Goal: Transaction & Acquisition: Purchase product/service

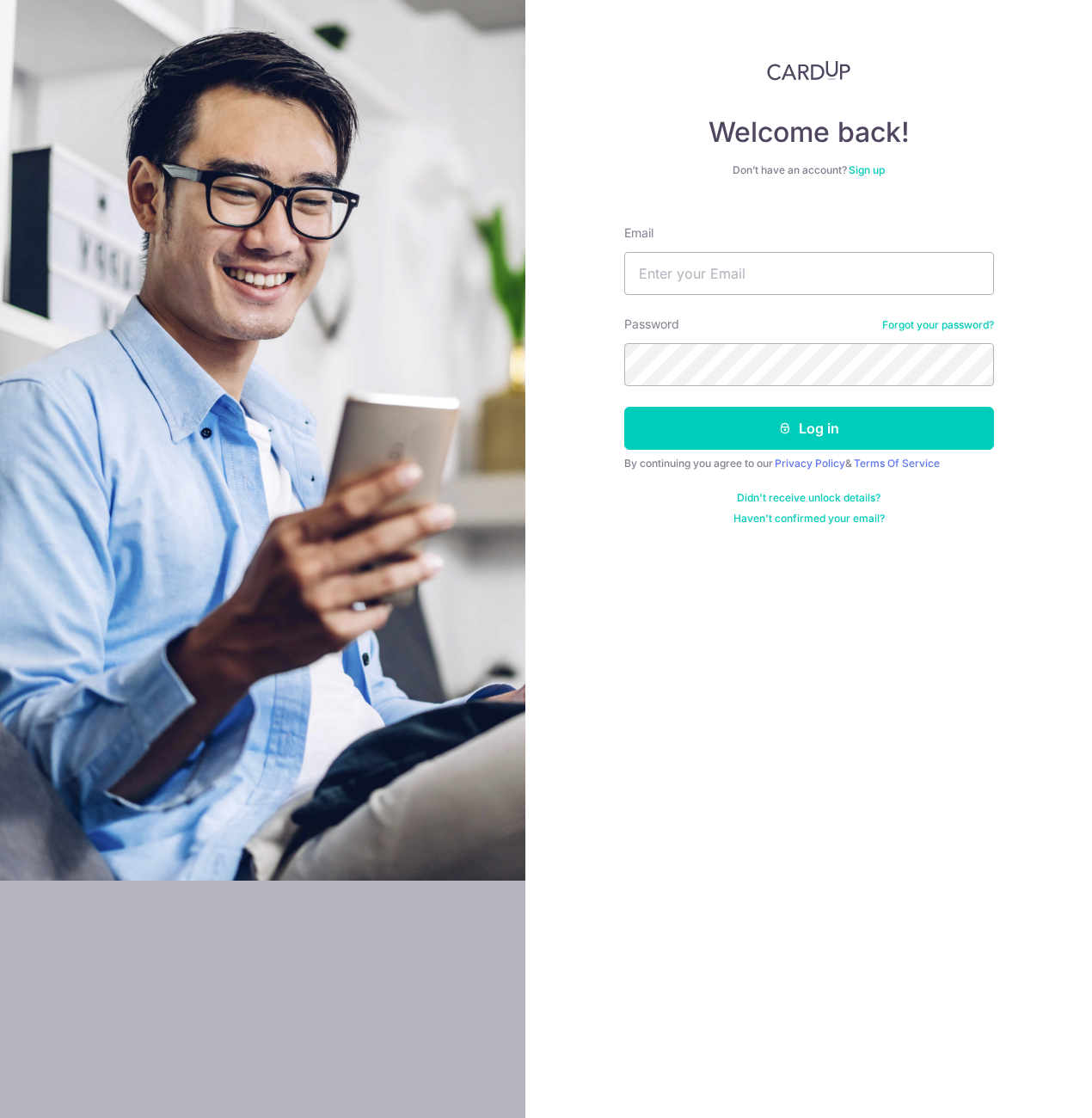
type input "[EMAIL_ADDRESS][DOMAIN_NAME]"
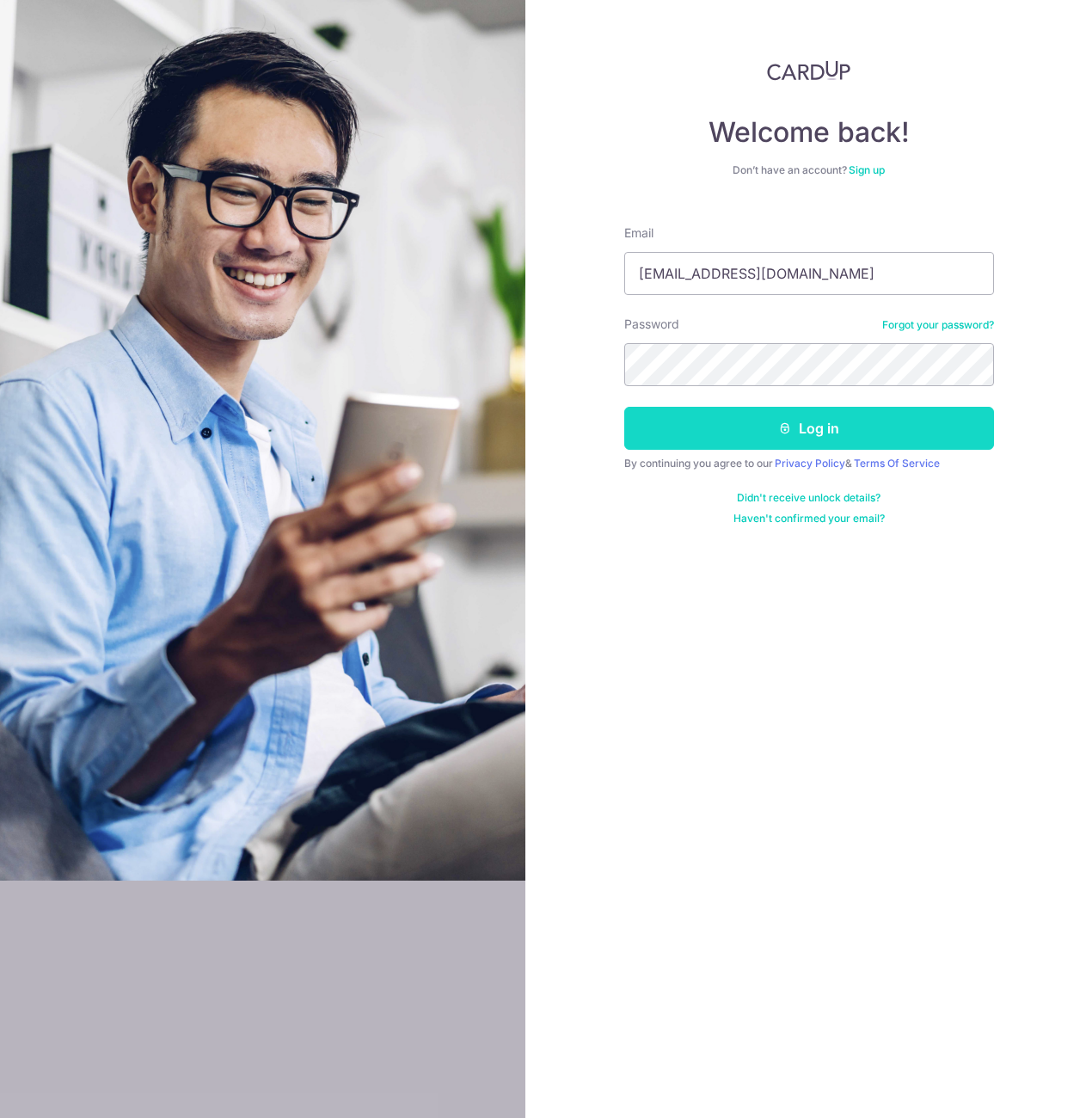
click at [817, 432] on button "Log in" at bounding box center [809, 429] width 370 height 43
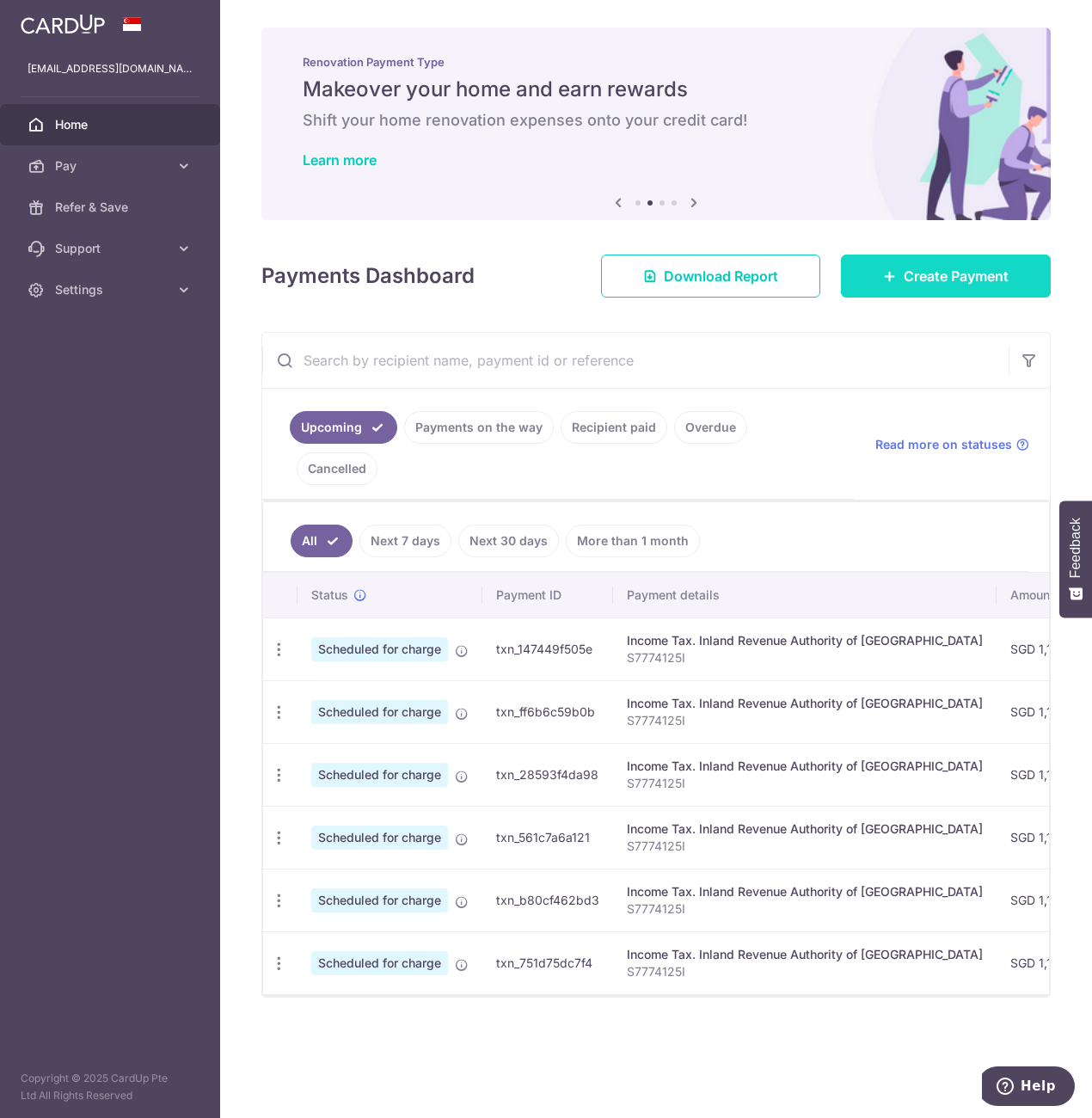
click at [953, 276] on span "Create Payment" at bounding box center [956, 276] width 105 height 21
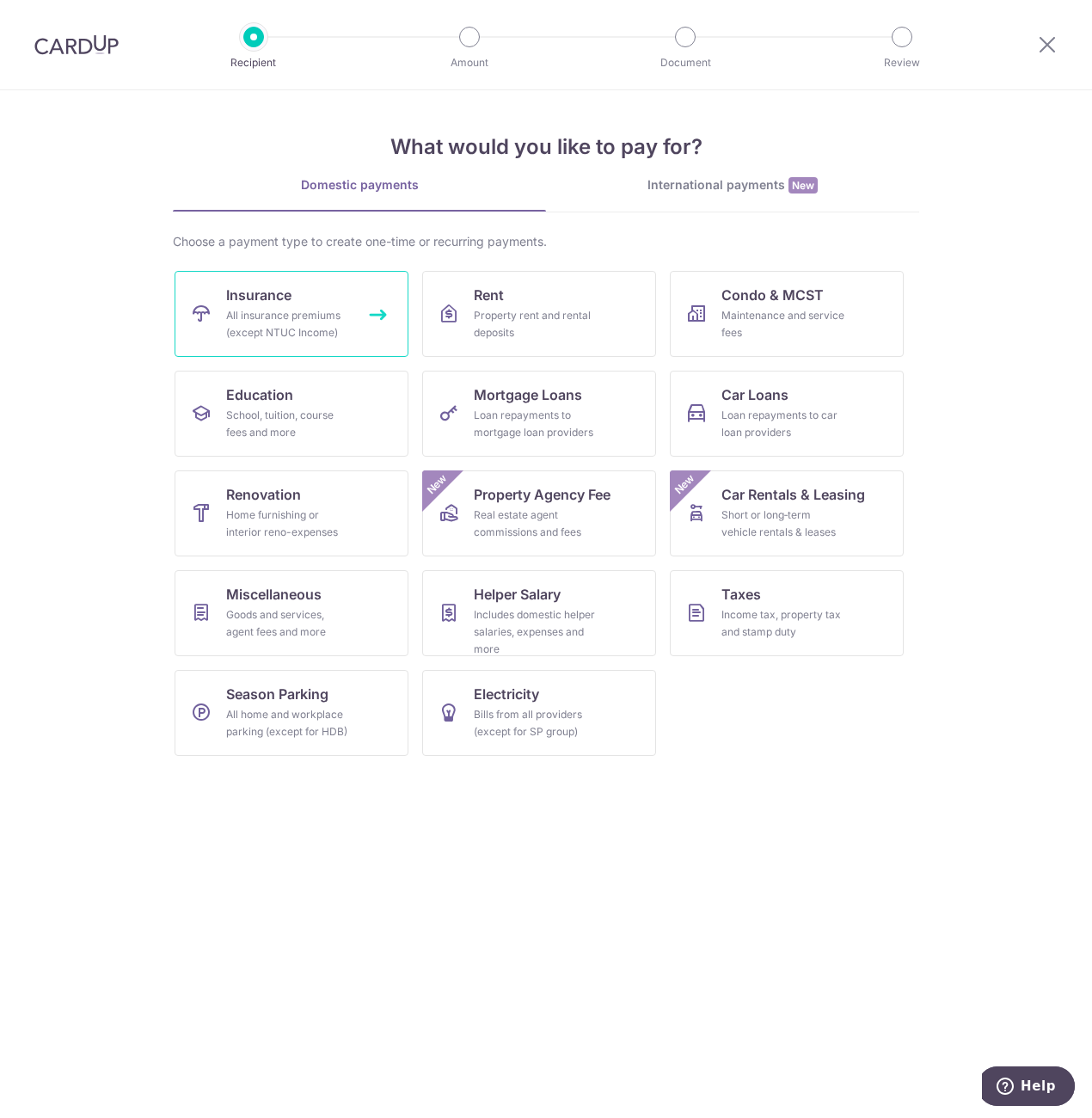
click at [280, 323] on div "All insurance premiums (except NTUC Income)" at bounding box center [288, 324] width 124 height 35
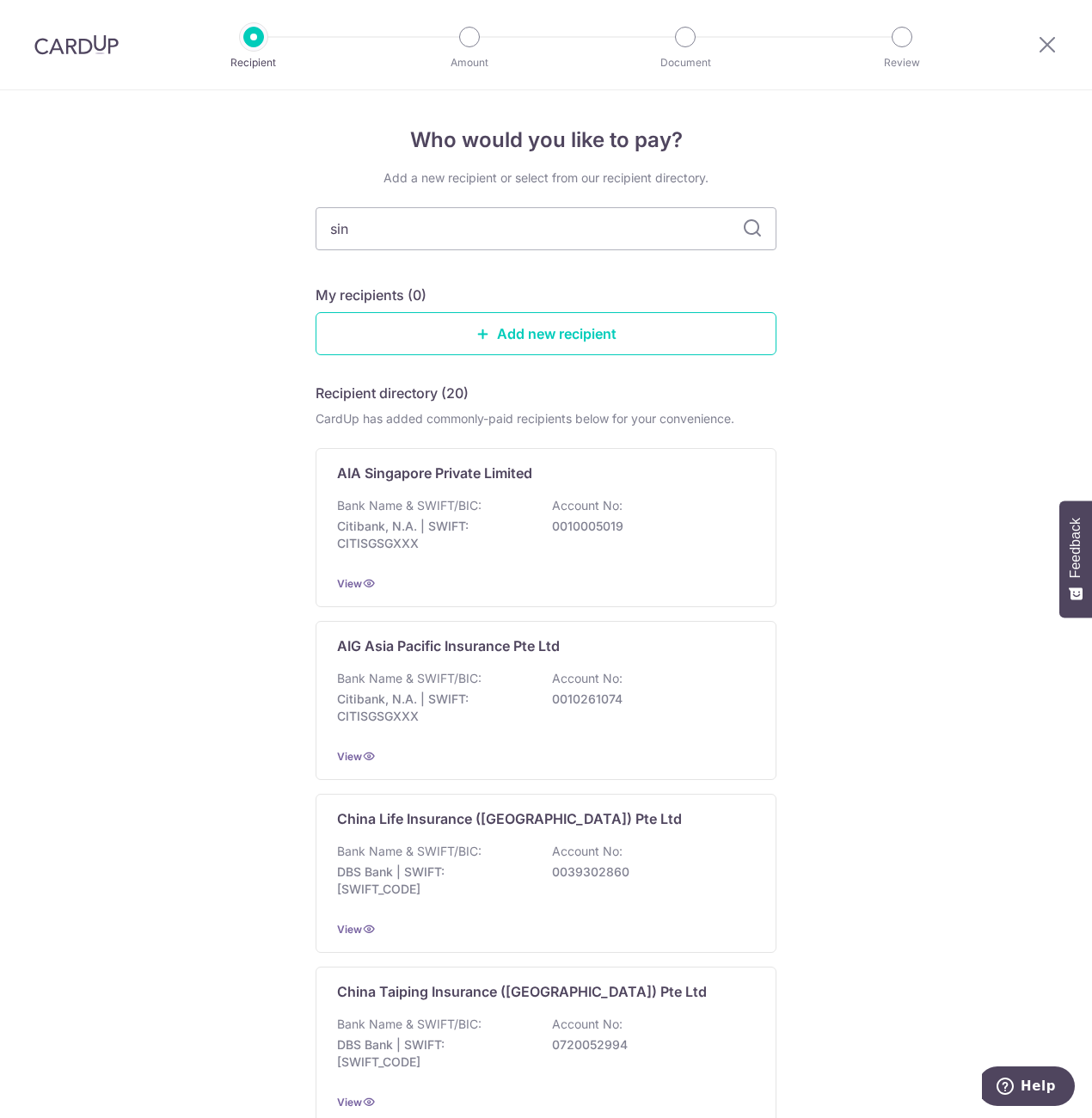
type input "sing"
click at [750, 232] on icon at bounding box center [753, 229] width 21 height 21
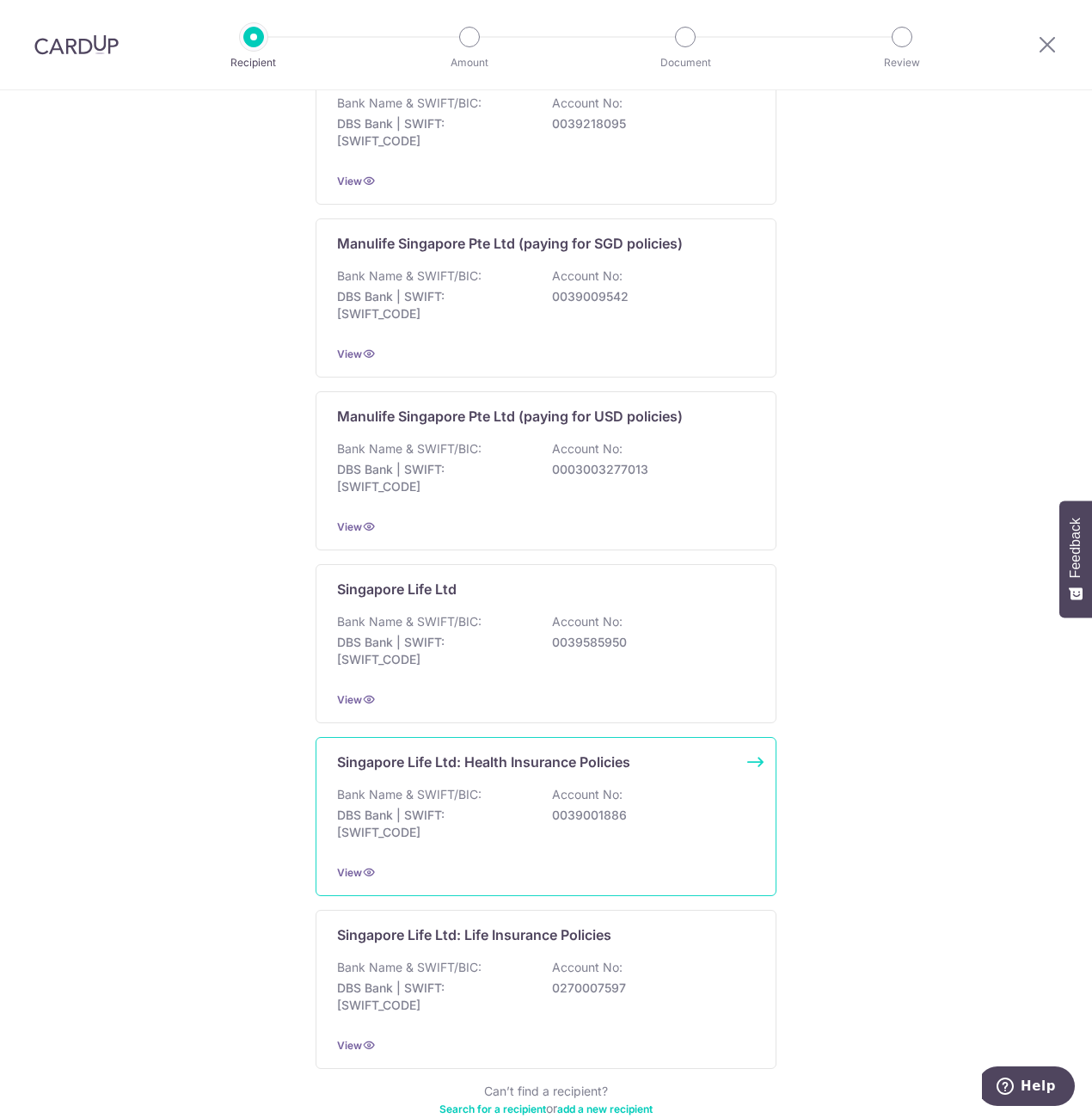
scroll to position [1222, 0]
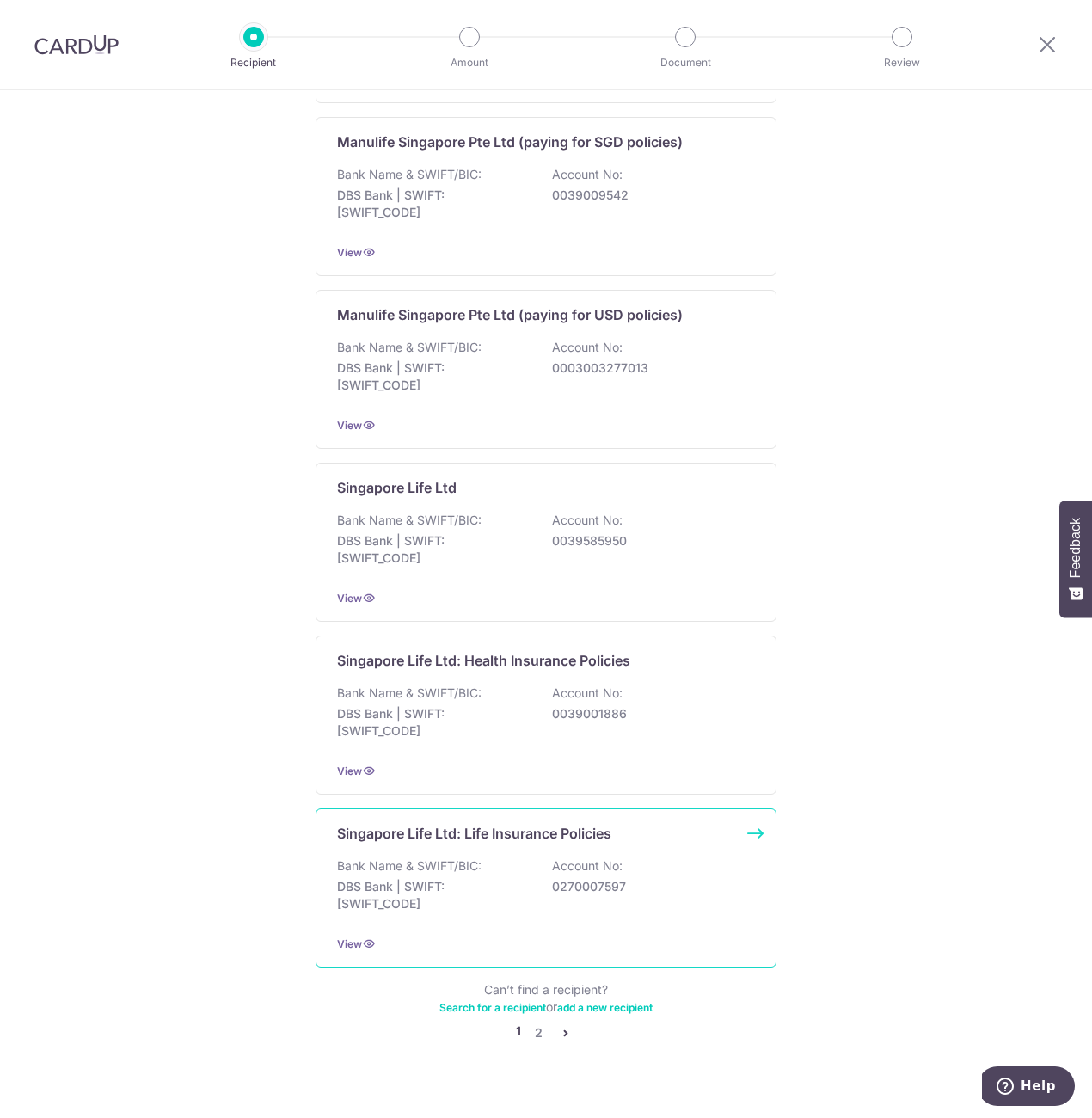
click at [433, 878] on p "DBS Bank | SWIFT: DBSSSGSGXXX" at bounding box center [433, 896] width 193 height 35
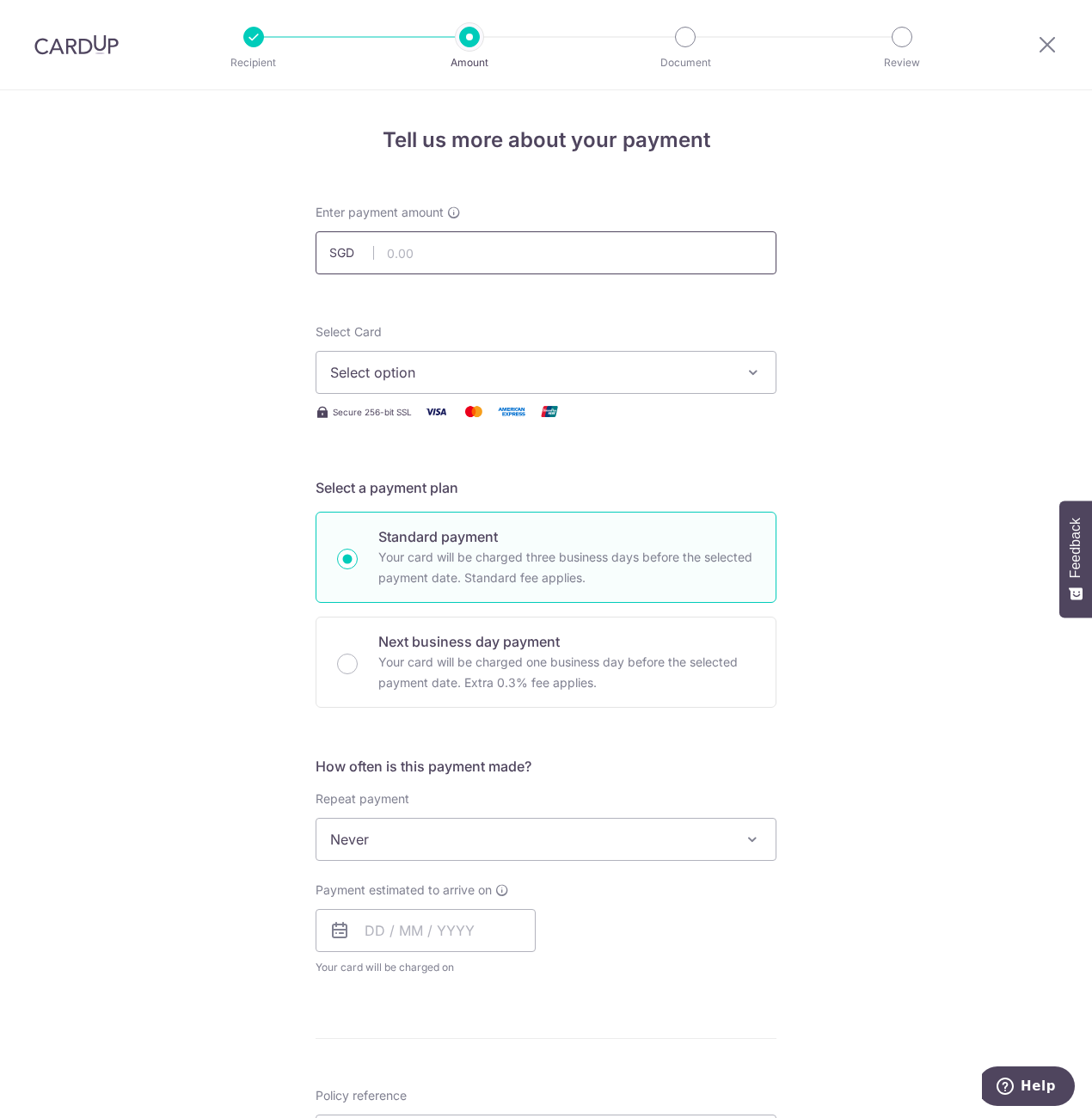
click at [410, 259] on input "text" at bounding box center [546, 253] width 461 height 43
type input "2,008.00"
click at [951, 436] on div "Tell us more about your payment Enter payment amount SGD 2,008.00 2008.00 Selec…" at bounding box center [546, 868] width 1092 height 1556
click at [535, 378] on span "Select option" at bounding box center [531, 373] width 401 height 21
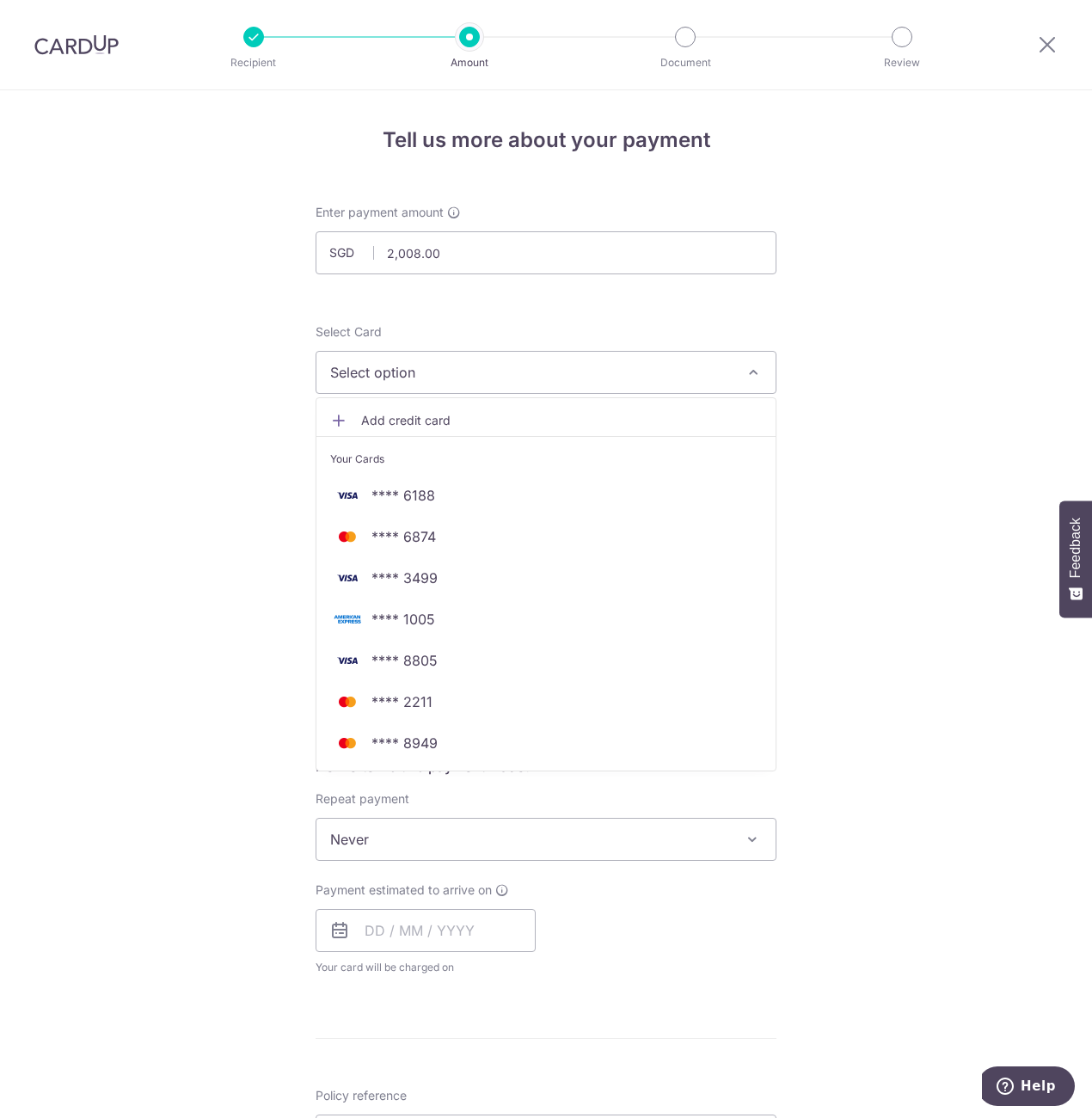
click at [961, 460] on div "Tell us more about your payment Enter payment amount SGD 2,008.00 2008.00 Selec…" at bounding box center [546, 868] width 1092 height 1556
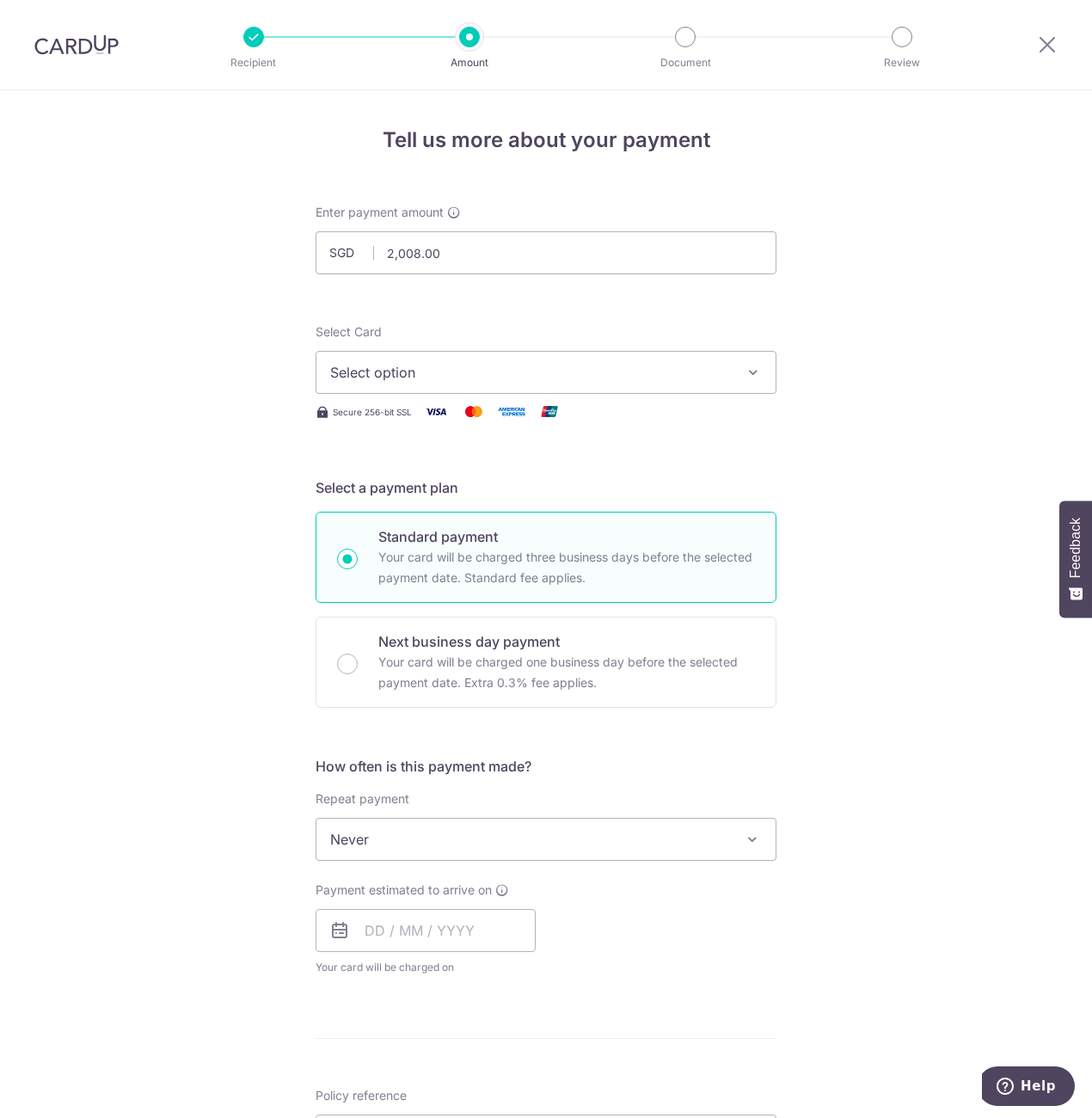
click at [482, 385] on button "Select option" at bounding box center [546, 373] width 461 height 43
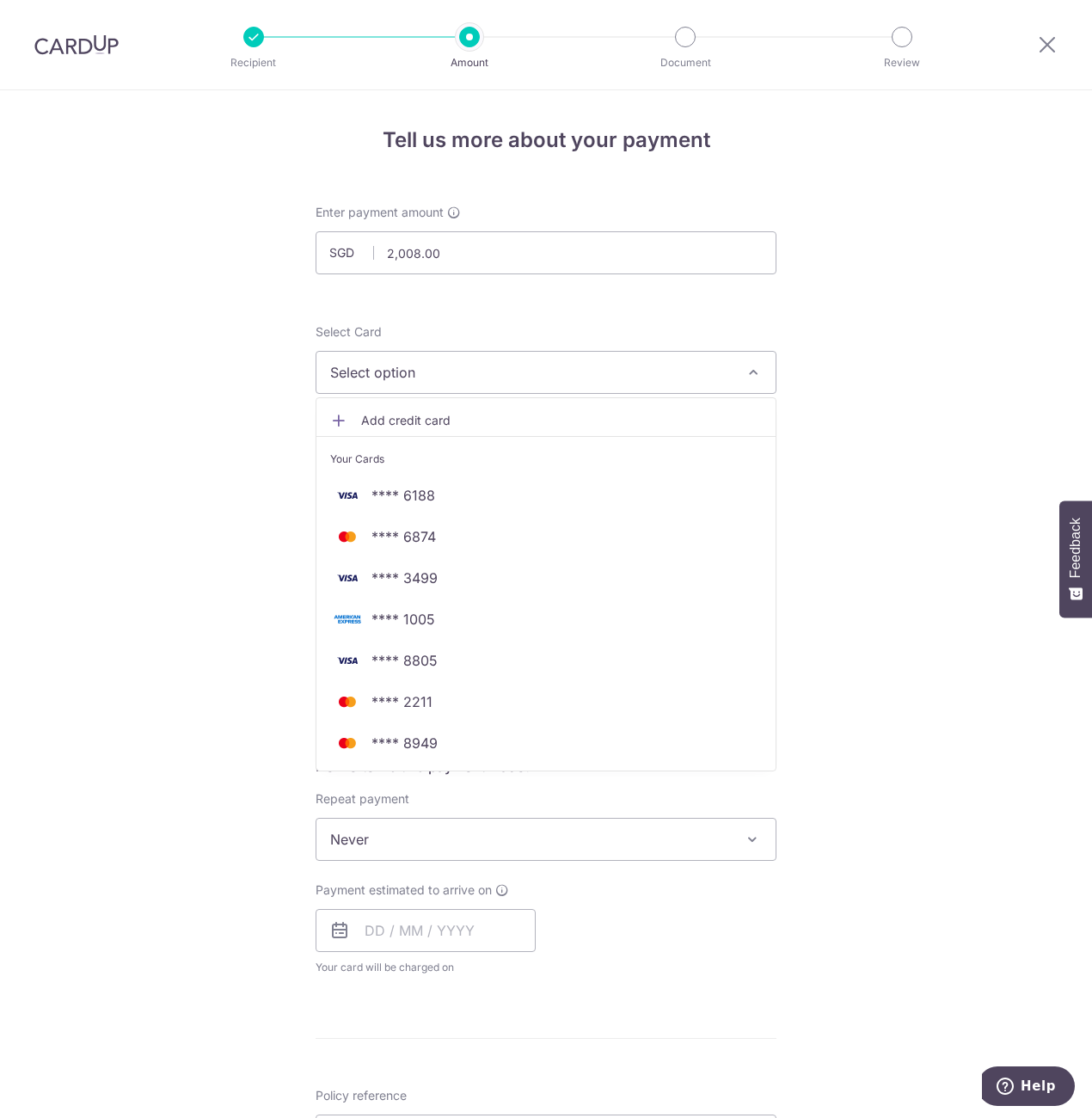
click at [425, 422] on span "Add credit card" at bounding box center [562, 421] width 401 height 17
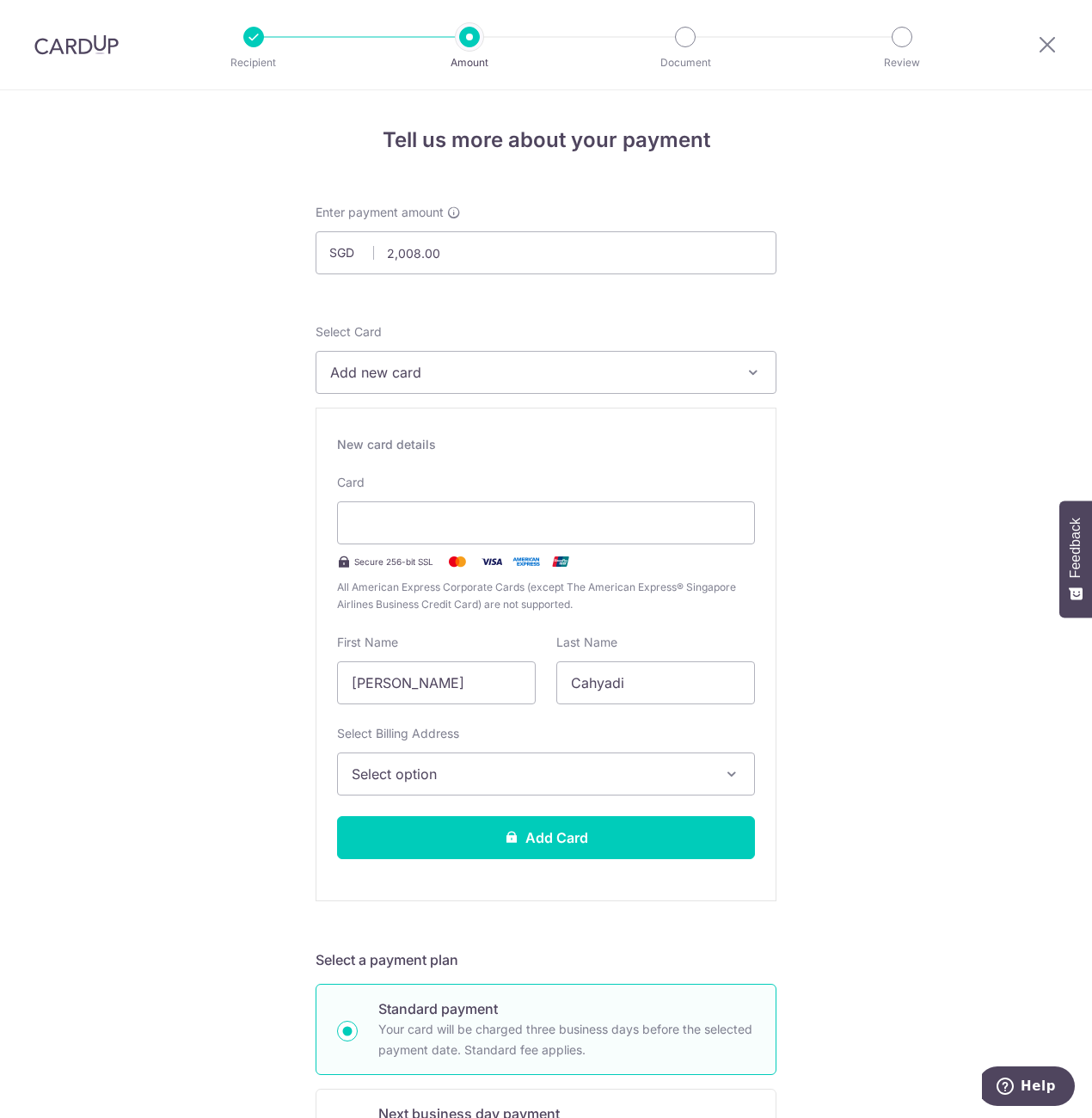
click at [483, 782] on span "Select option" at bounding box center [531, 774] width 358 height 21
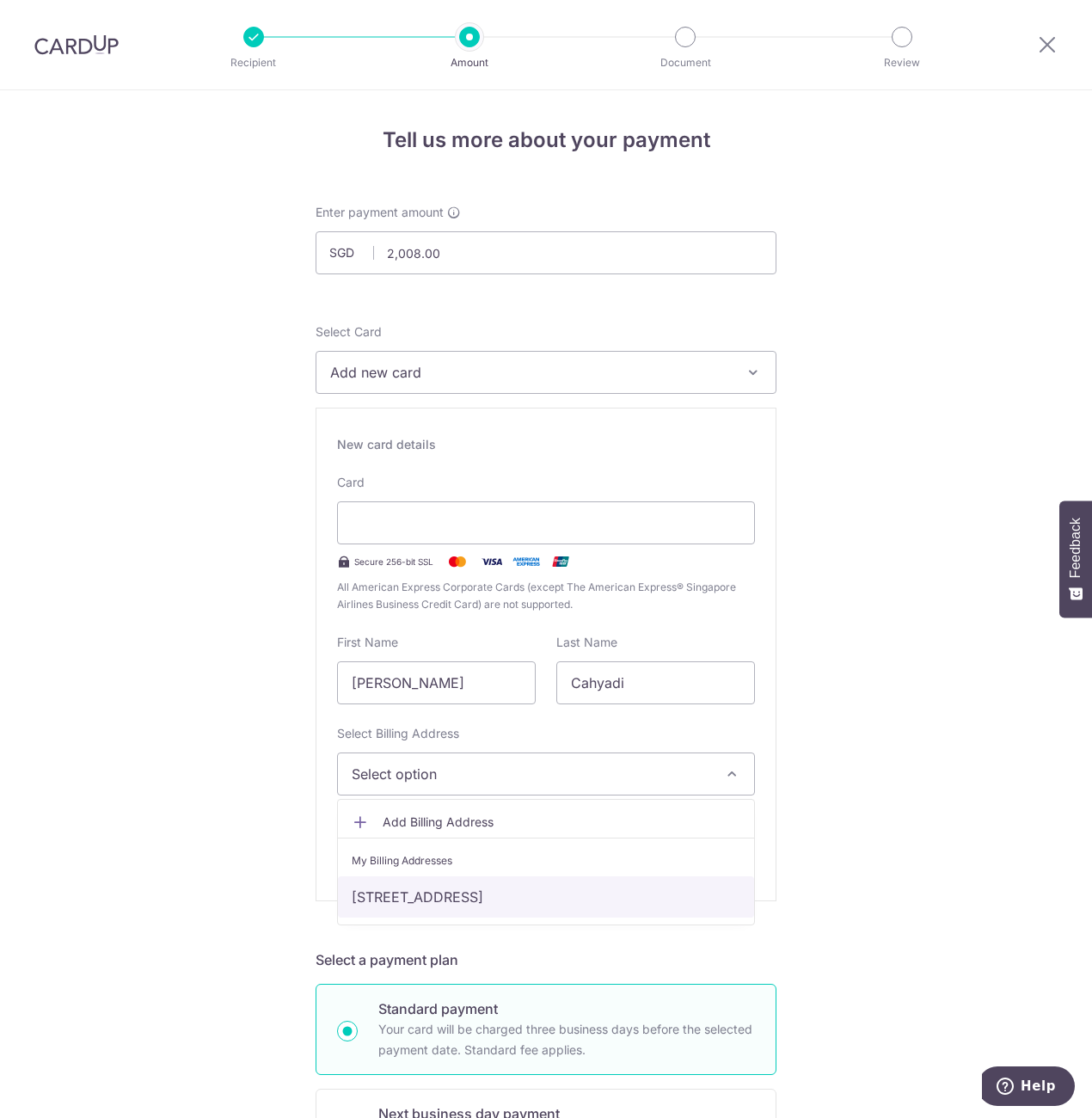
click at [447, 894] on link "BLK 122 #14-12 TOA PAYOH LORONG 2, Singapore, Singapore, Singapore-310122" at bounding box center [546, 898] width 417 height 42
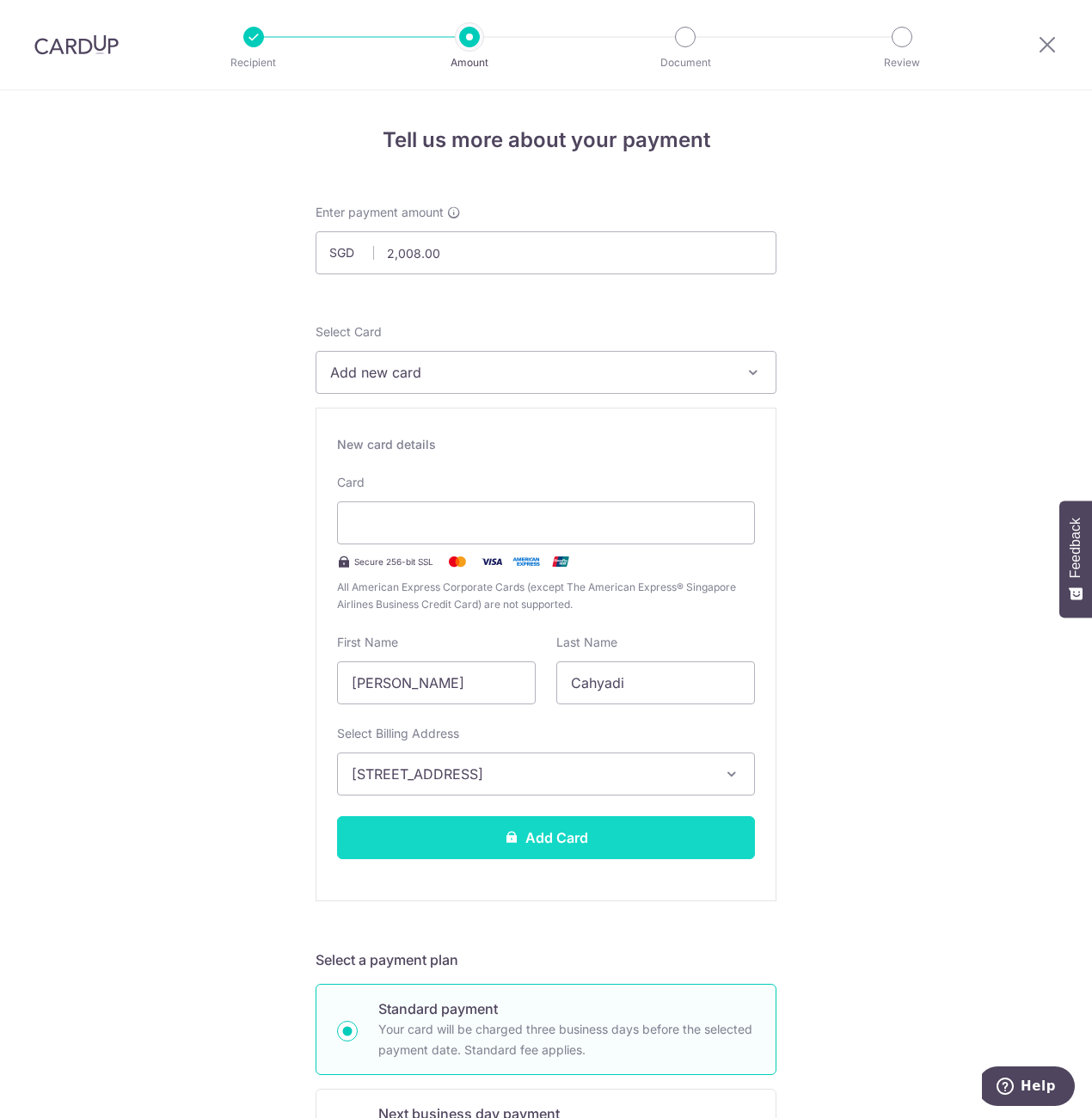
click at [554, 842] on button "Add Card" at bounding box center [546, 838] width 418 height 43
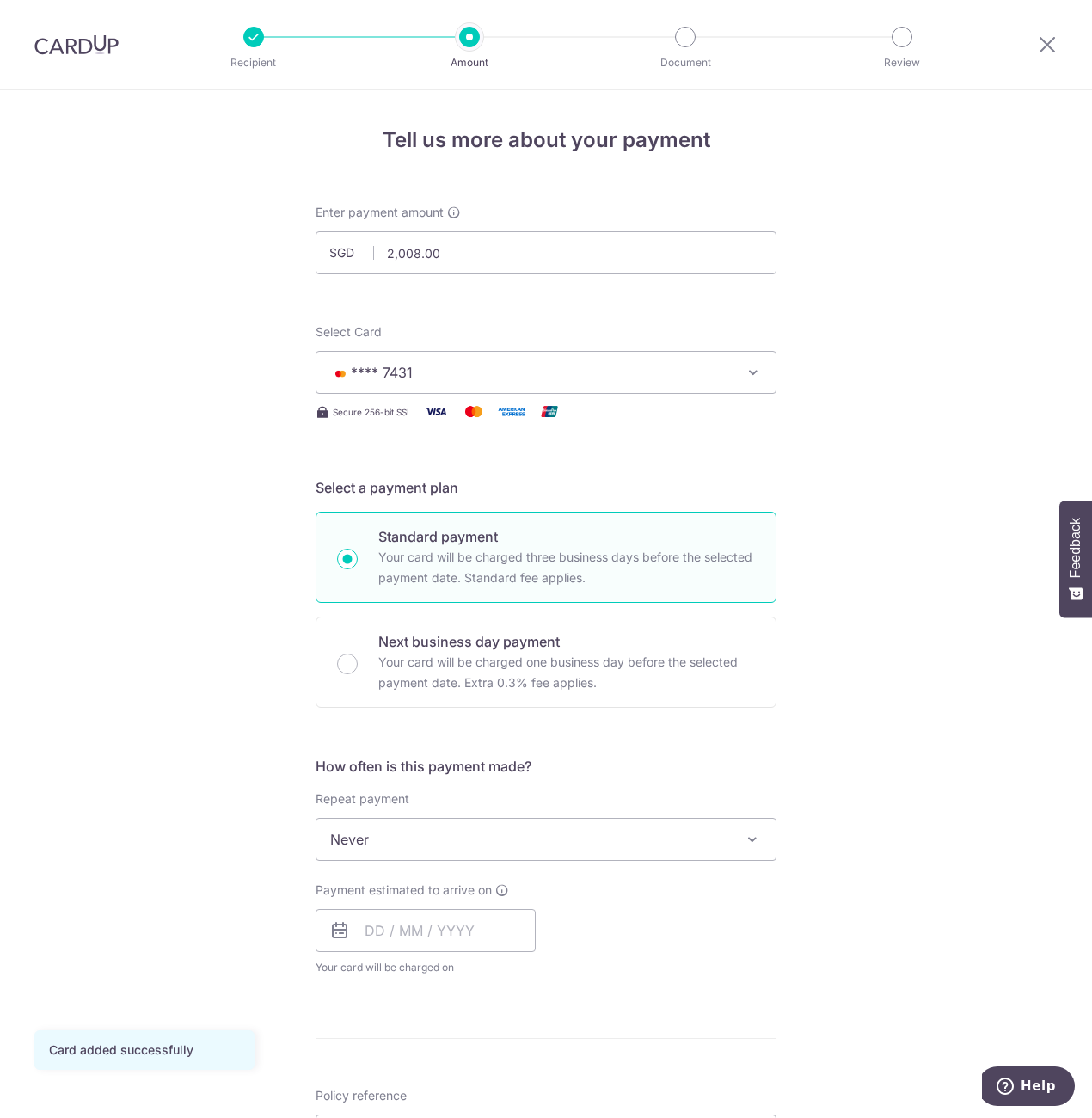
click at [457, 847] on span "Never" at bounding box center [546, 840] width 459 height 42
click at [447, 940] on input "text" at bounding box center [425, 931] width 220 height 43
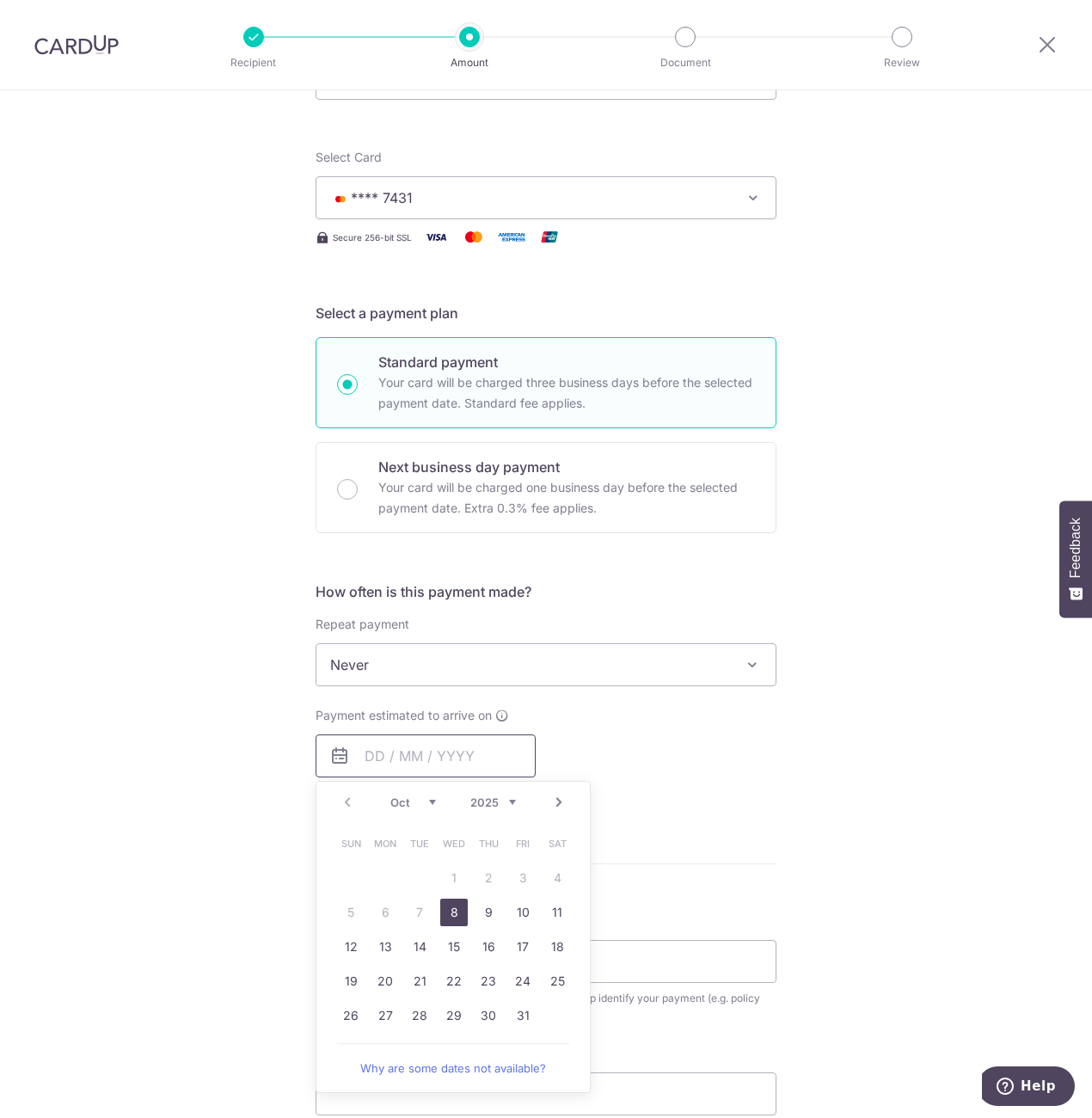
scroll to position [344, 0]
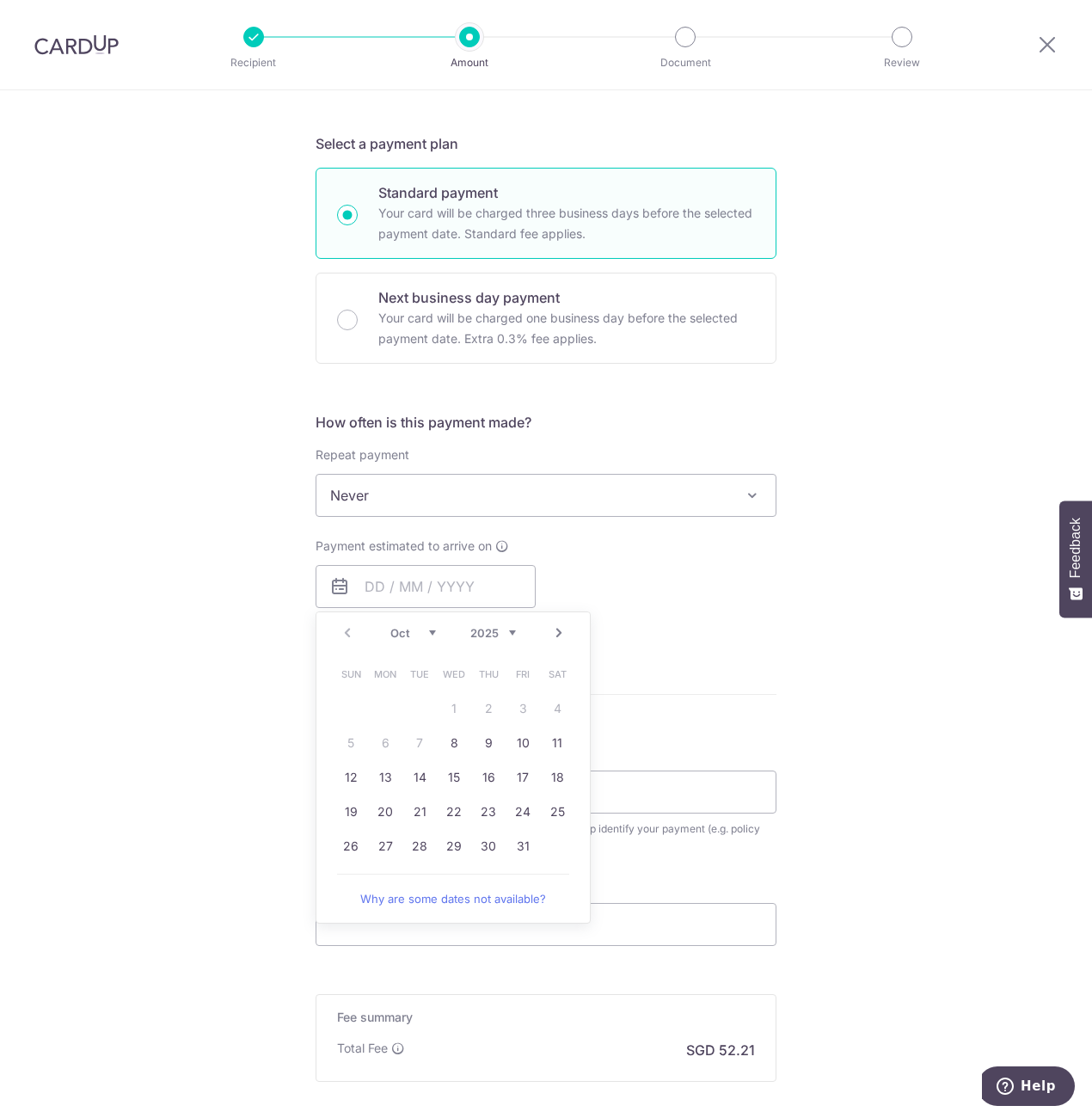
click at [430, 634] on select "Oct Nov Dec" at bounding box center [413, 633] width 46 height 14
click at [525, 741] on link "7" at bounding box center [523, 744] width 28 height 28
type input "[DATE]"
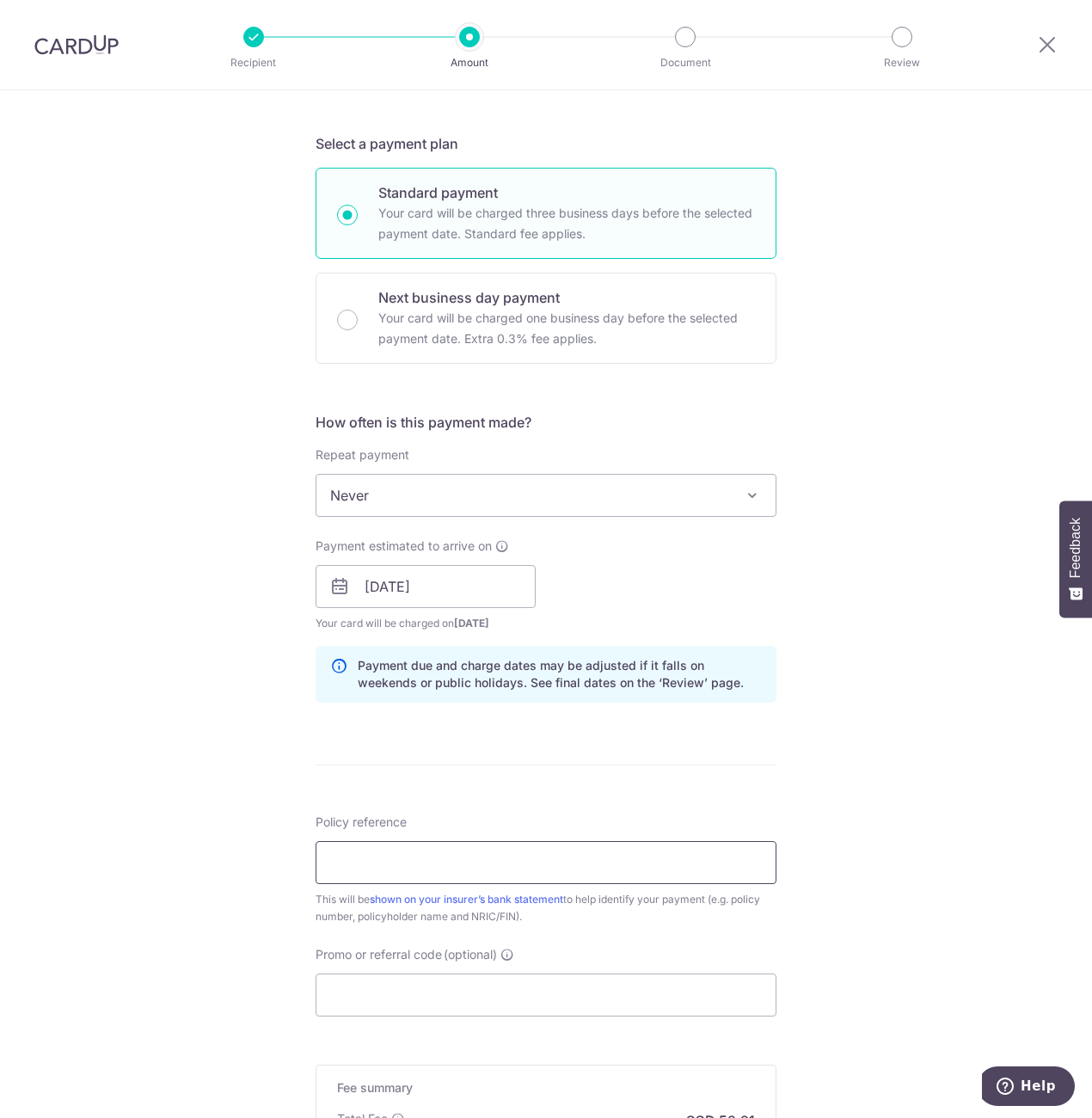
click at [419, 854] on input "Policy reference" at bounding box center [546, 863] width 461 height 43
paste input "80853117"
type input "80853117"
click at [845, 908] on div "Tell us more about your payment Enter payment amount SGD 2,008.00 2008.00 Card …" at bounding box center [546, 559] width 1092 height 1626
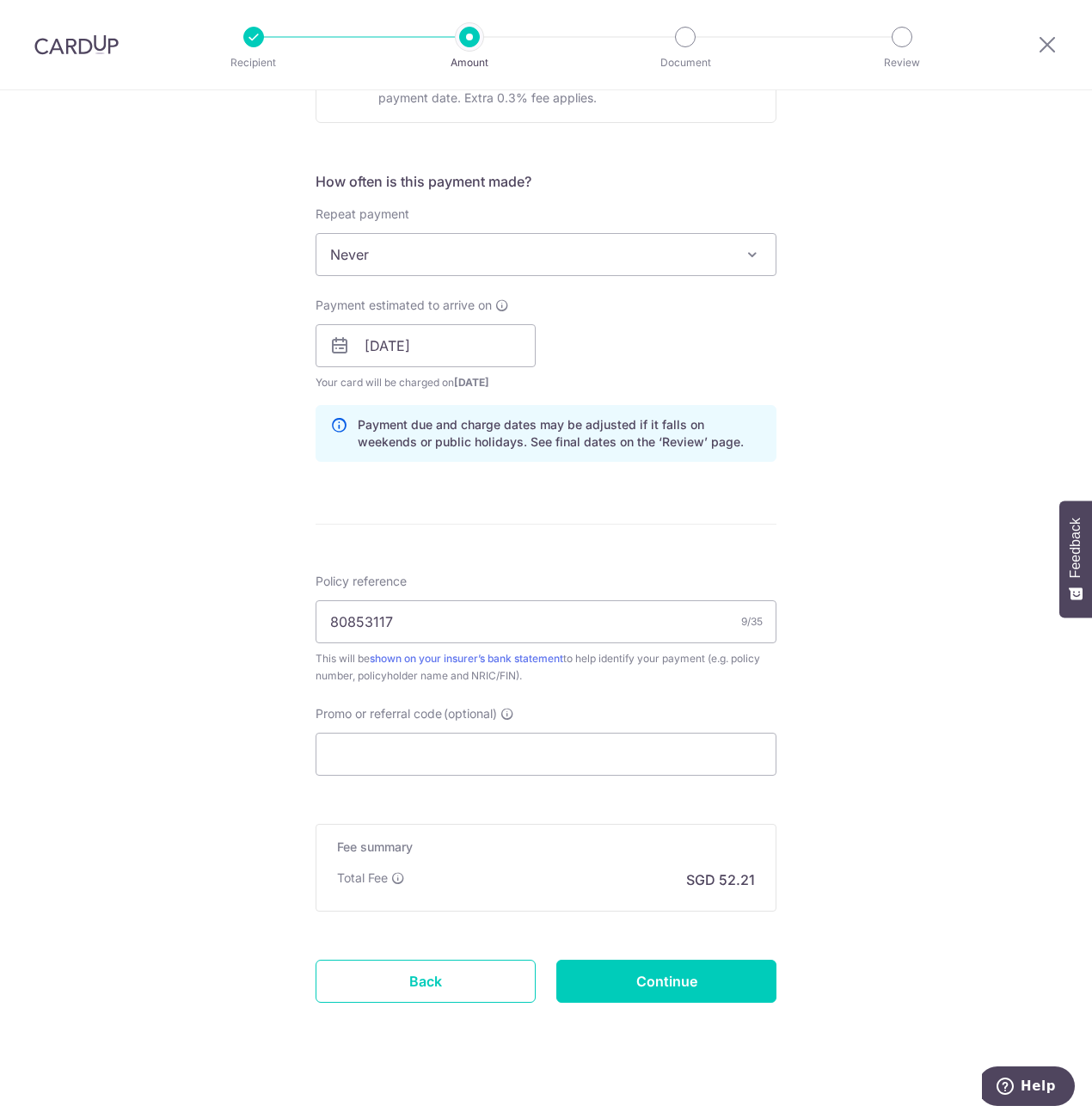
scroll to position [594, 0]
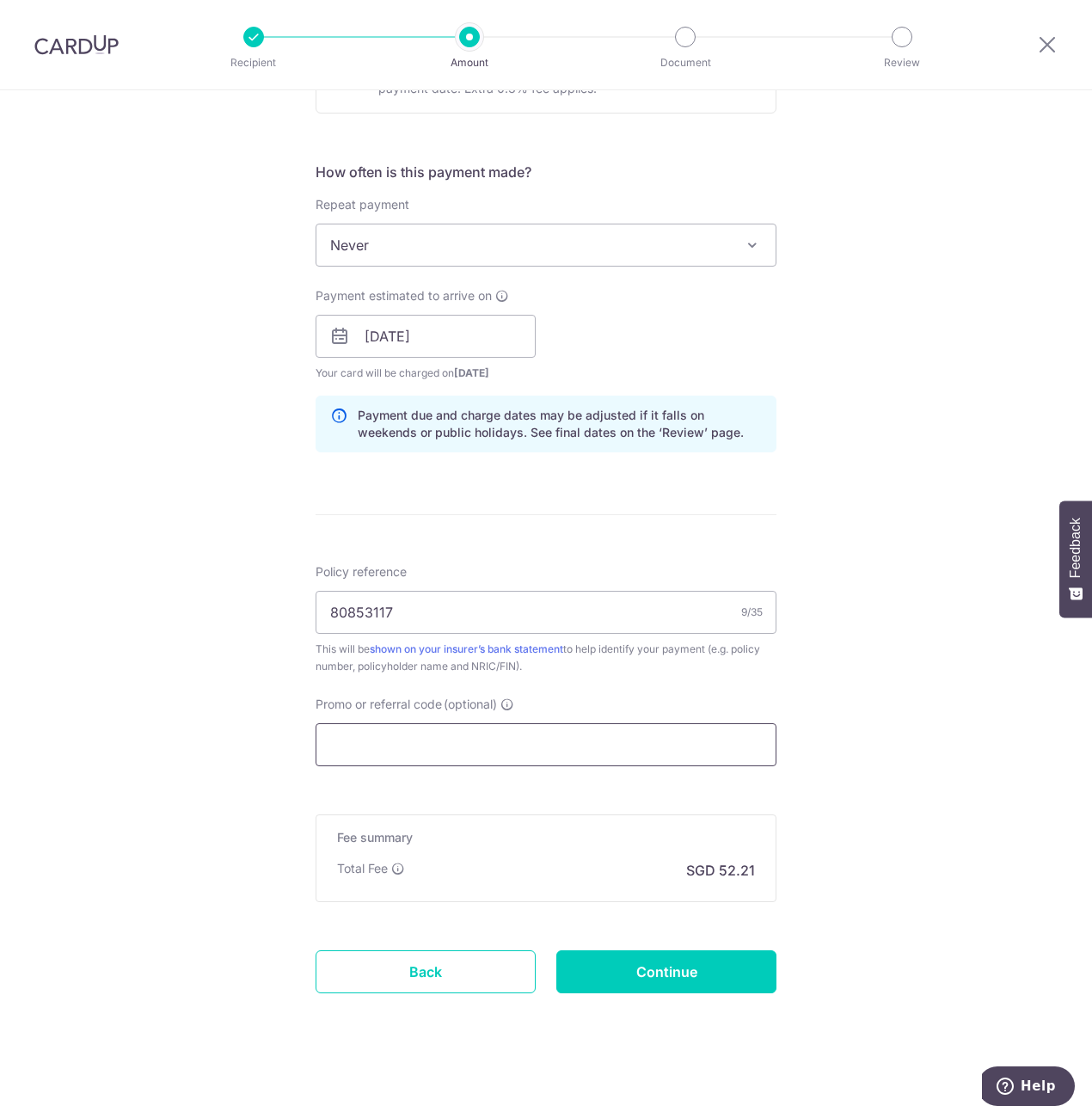
click at [457, 741] on input "Promo or referral code (optional)" at bounding box center [546, 745] width 461 height 43
paste input "OFF225"
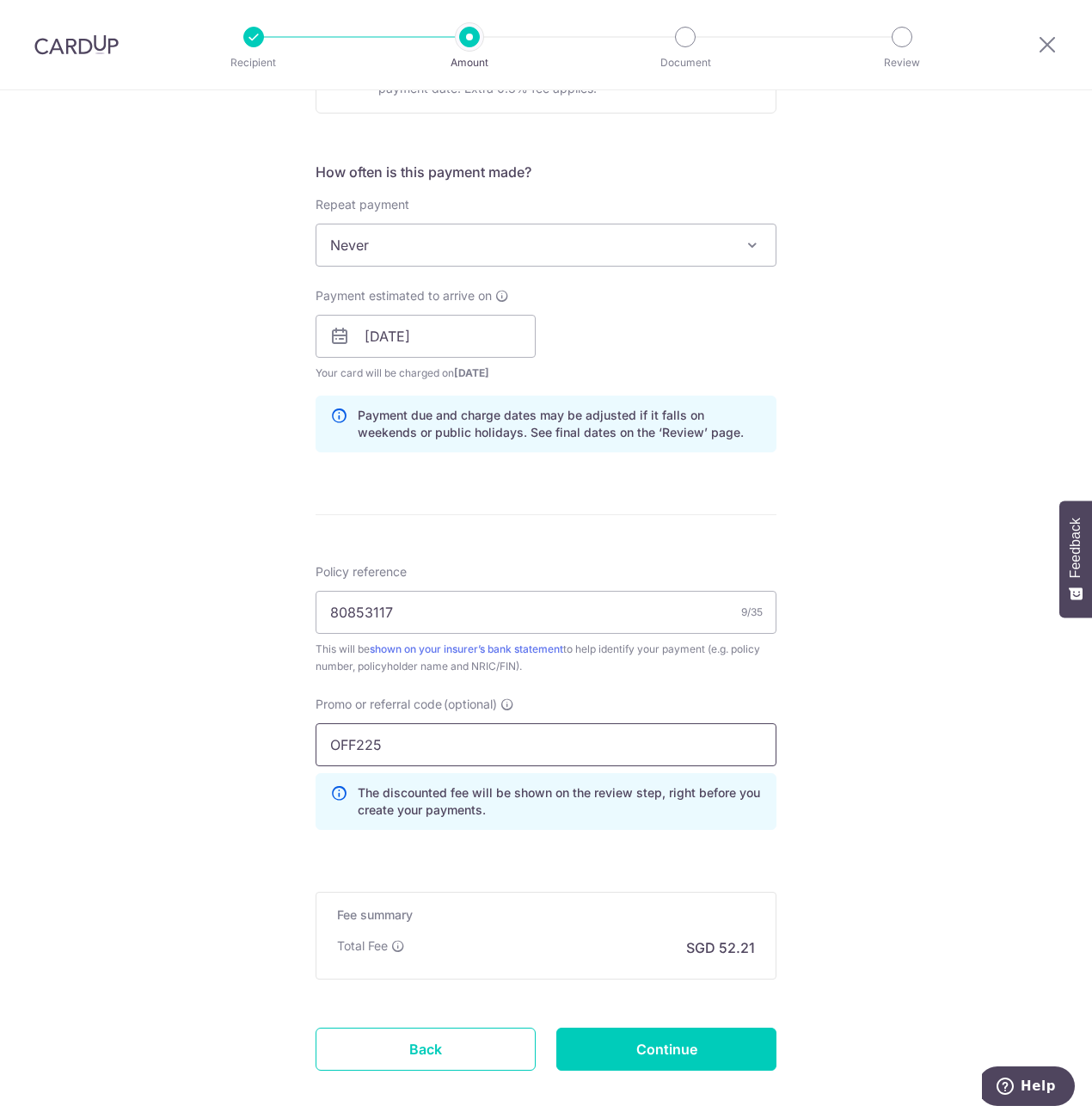
type input "OFF225"
click at [824, 849] on div "Tell us more about your payment Enter payment amount SGD 2,008.00 2008.00 Card …" at bounding box center [546, 348] width 1092 height 1704
click at [330, 613] on input "80853117" at bounding box center [546, 612] width 461 height 43
type input "80853117"
click at [833, 680] on div "Tell us more about your payment Enter payment amount SGD 2,008.00 2008.00 Card …" at bounding box center [546, 348] width 1092 height 1704
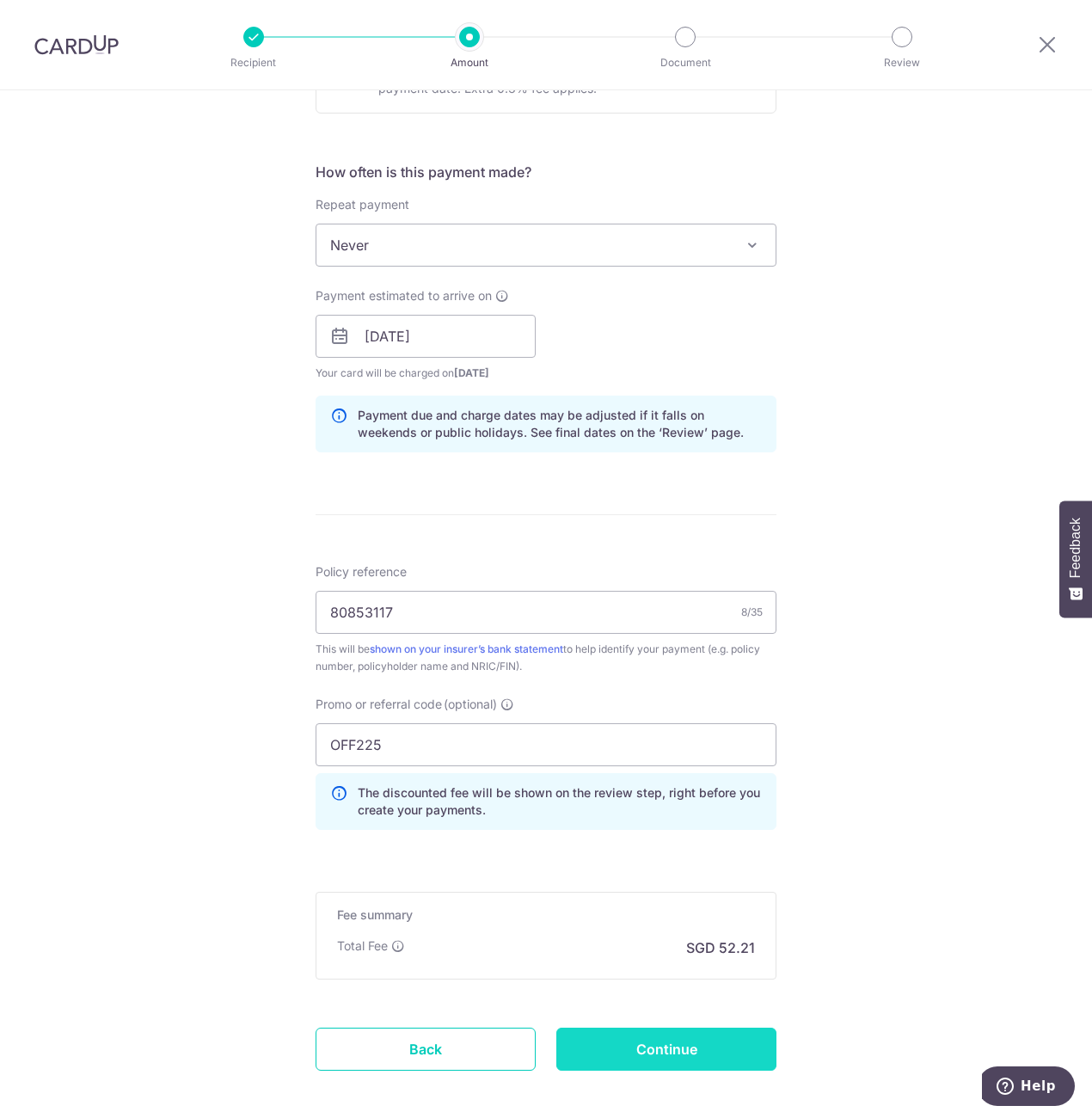
click at [697, 1054] on input "Continue" at bounding box center [667, 1050] width 220 height 43
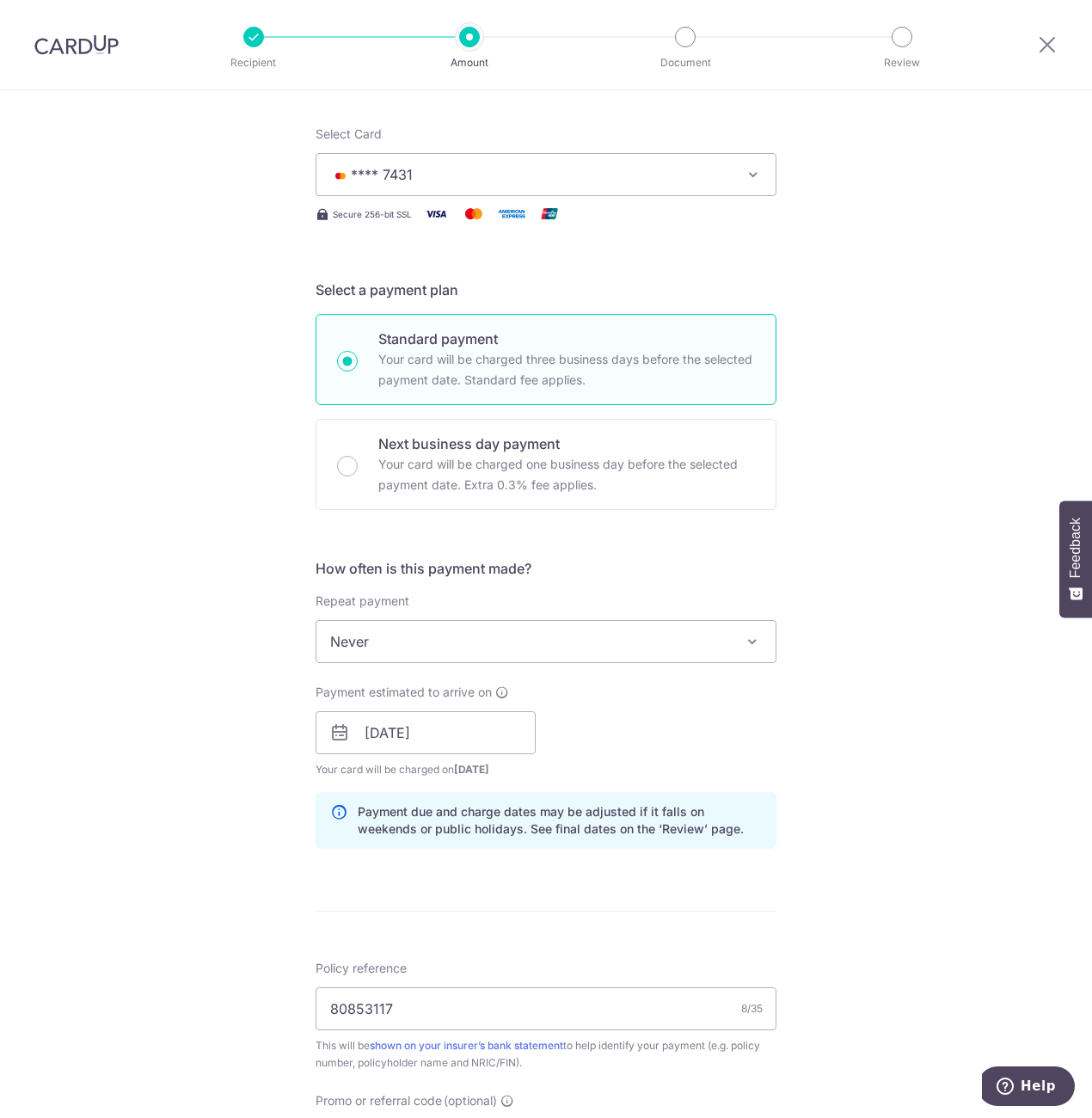
scroll to position [136, 0]
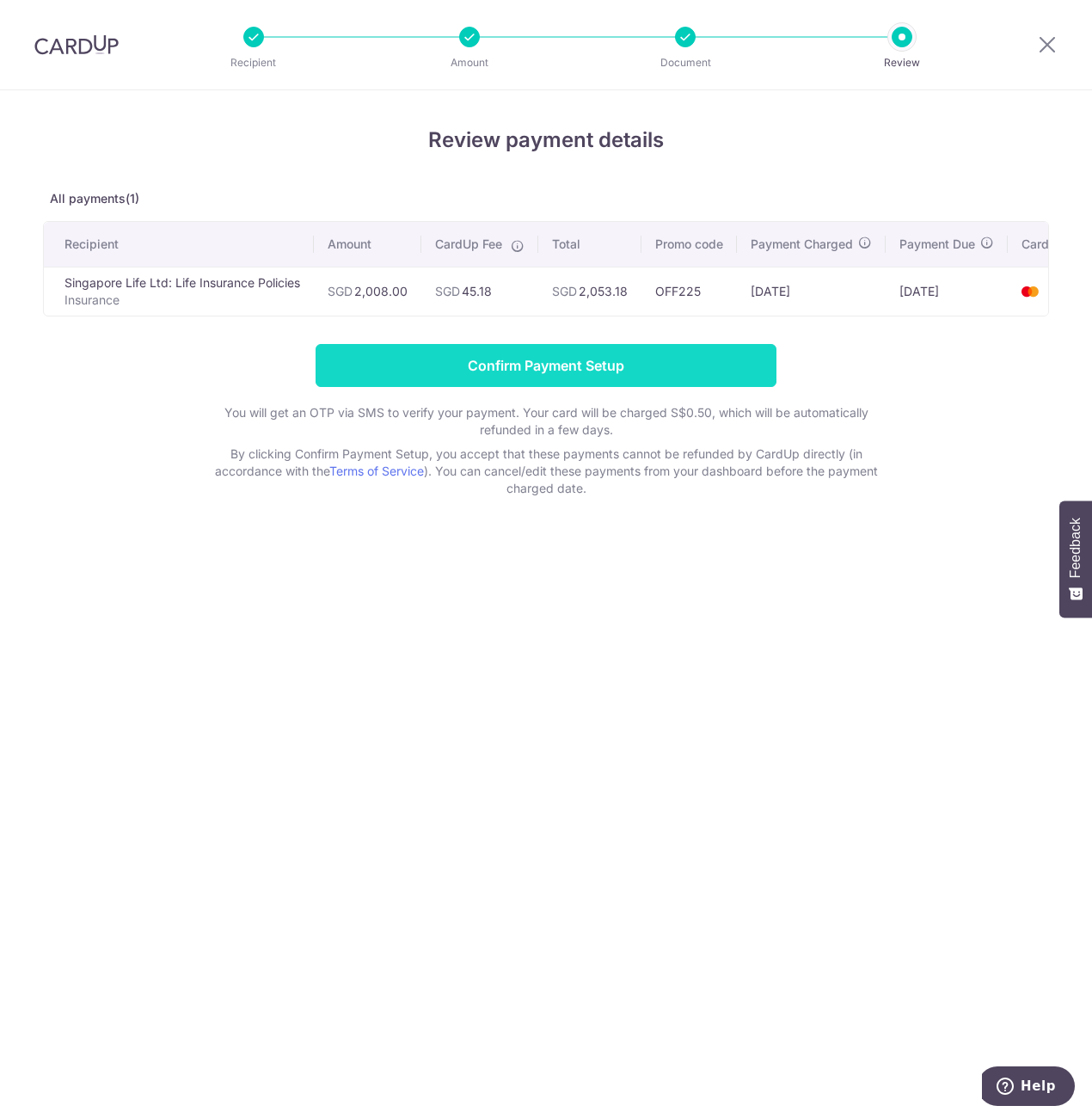
click at [552, 378] on input "Confirm Payment Setup" at bounding box center [546, 366] width 461 height 43
